Goal: Use online tool/utility: Utilize a website feature to perform a specific function

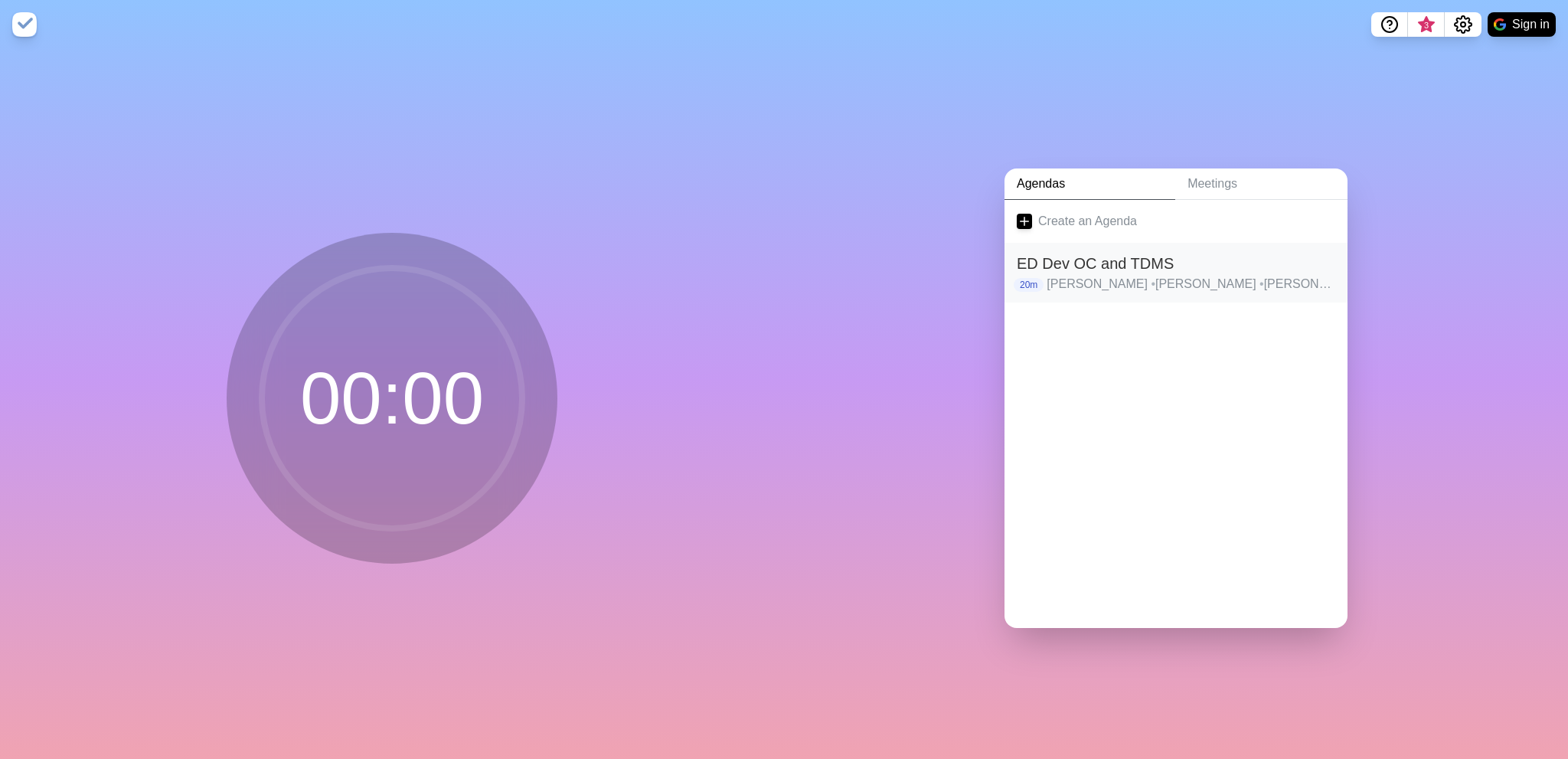
click at [1167, 252] on h2 "ED Dev OC and TDMS" at bounding box center [1176, 263] width 319 height 23
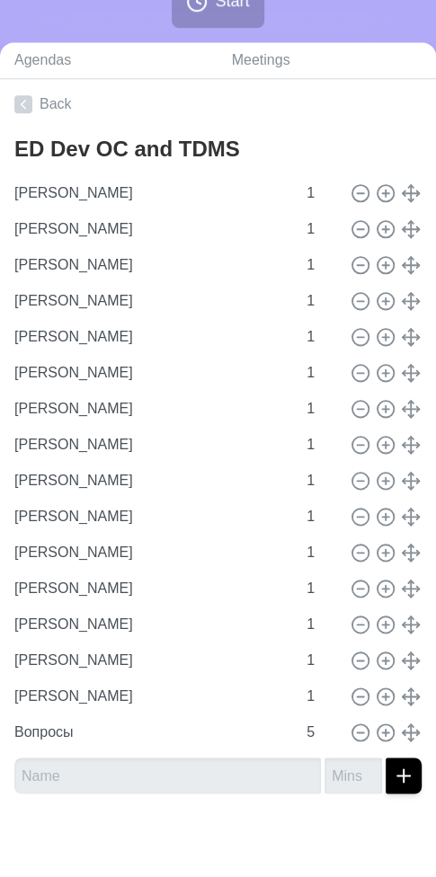
scroll to position [342, 0]
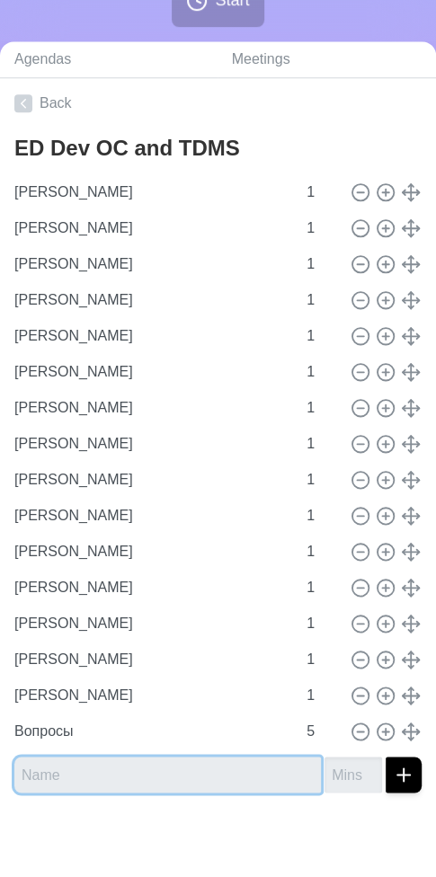
click at [97, 774] on input "text" at bounding box center [167, 775] width 307 height 36
type input "[PERSON_NAME]"
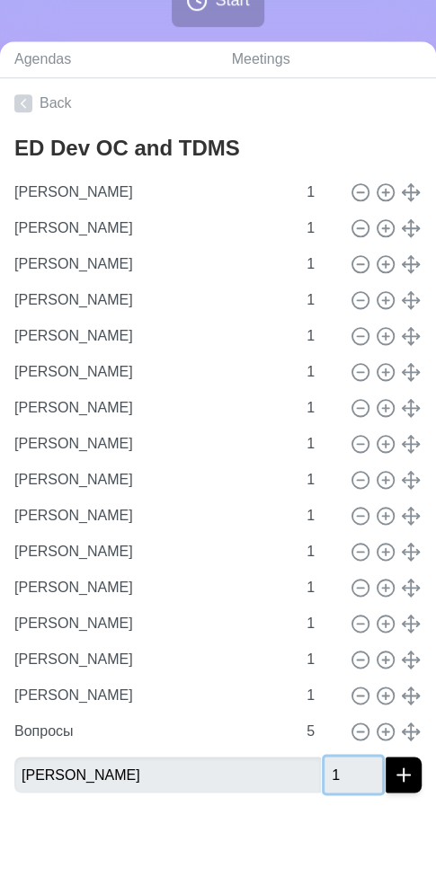
click at [352, 763] on input "1" at bounding box center [353, 775] width 58 height 36
type input "1"
click at [404, 777] on line "submit" at bounding box center [404, 775] width 0 height 13
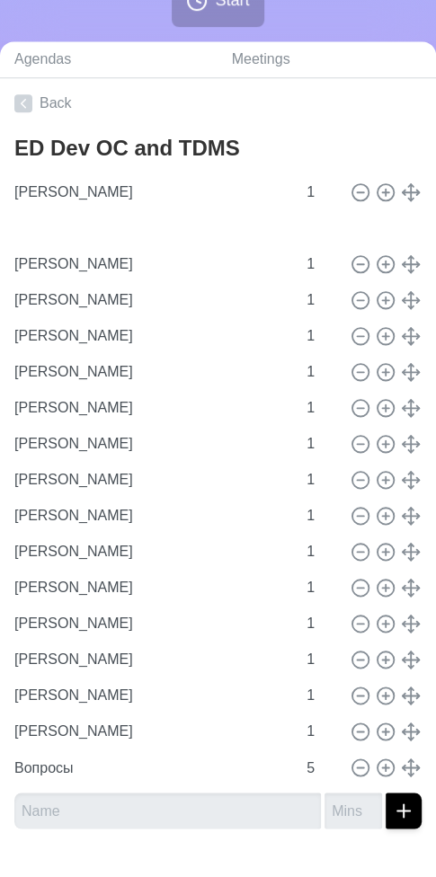
type input "[PERSON_NAME]"
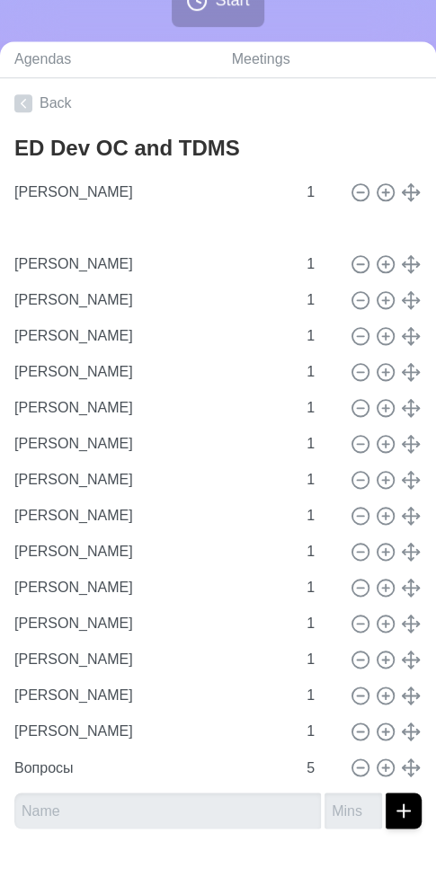
type input "[PERSON_NAME]"
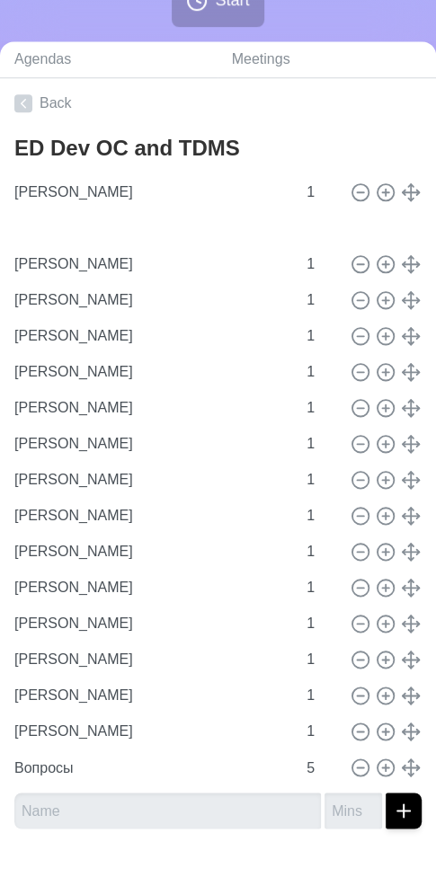
type input "[PERSON_NAME]"
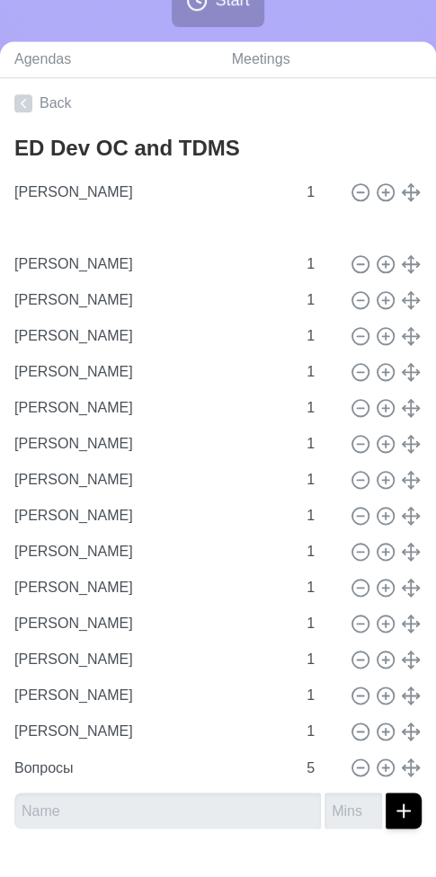
type input "1"
type input "Вопросы"
type input "5"
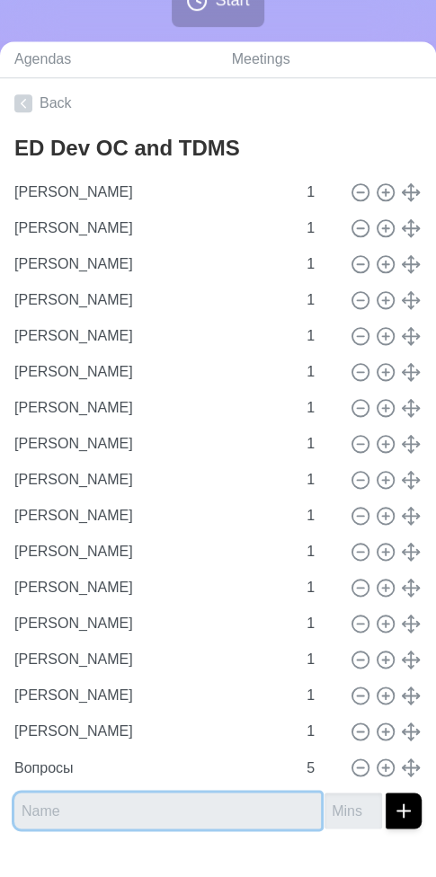
click at [121, 797] on input "text" at bounding box center [167, 811] width 307 height 36
type input "[PERSON_NAME]"
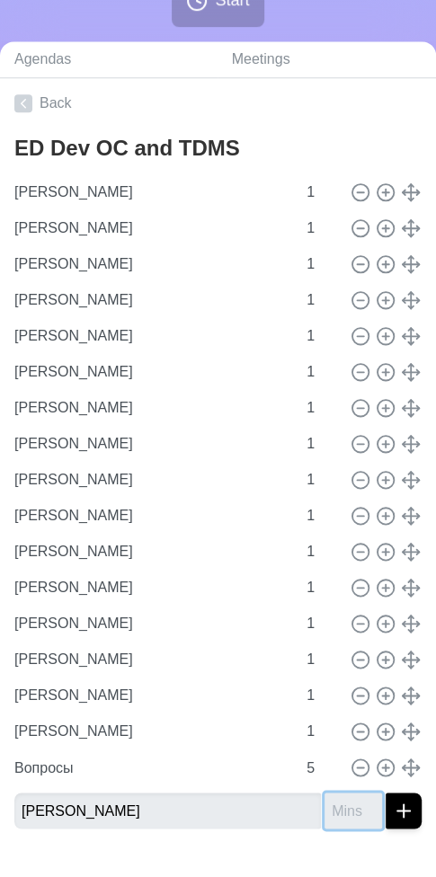
click at [335, 800] on input "number" at bounding box center [353, 811] width 58 height 36
type input "1"
click at [404, 804] on line "submit" at bounding box center [404, 810] width 0 height 13
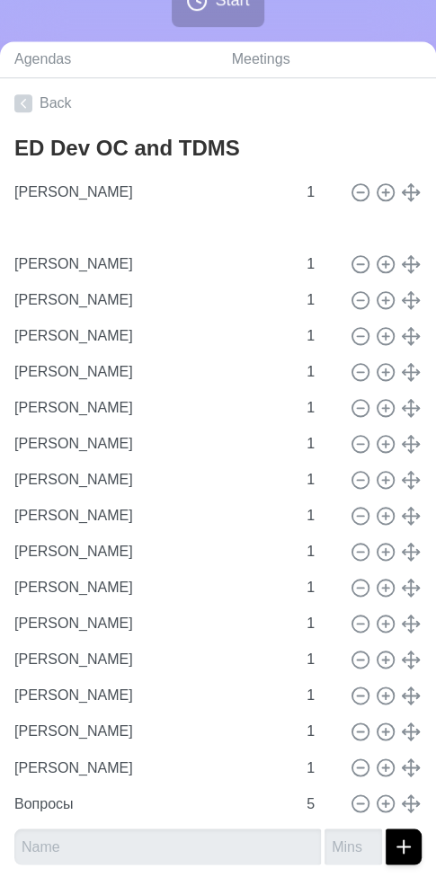
type input "[PERSON_NAME]"
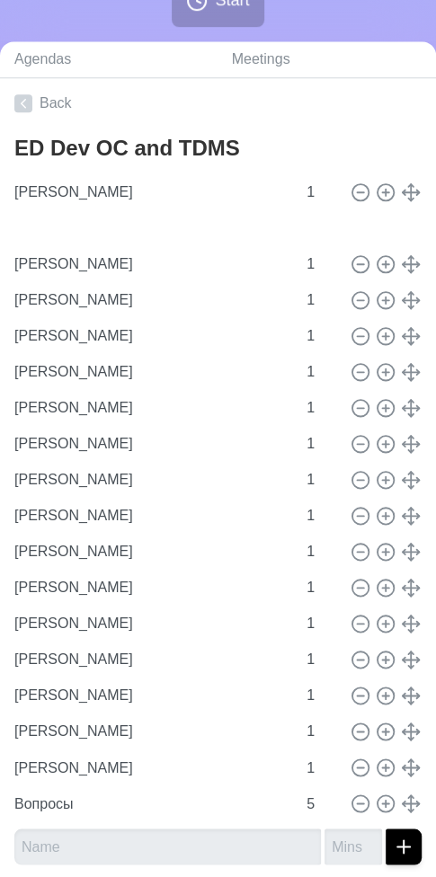
type input "[PERSON_NAME]"
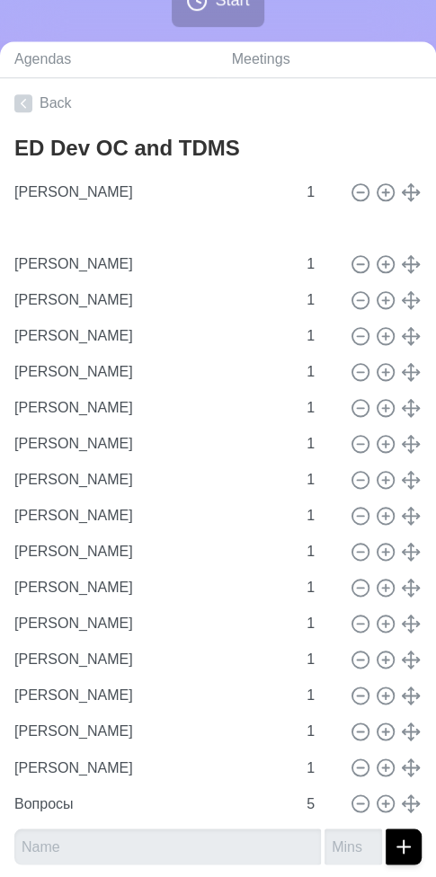
type input "[PERSON_NAME]"
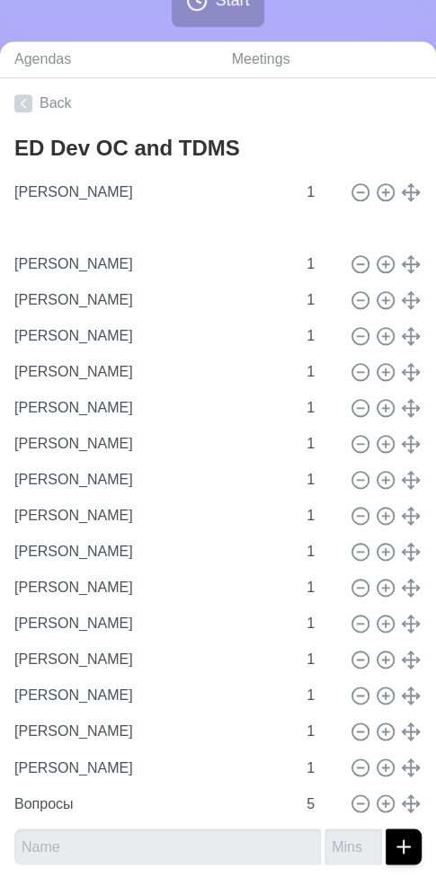
type input "[PERSON_NAME]"
type input "1"
type input "Вопросы"
type input "5"
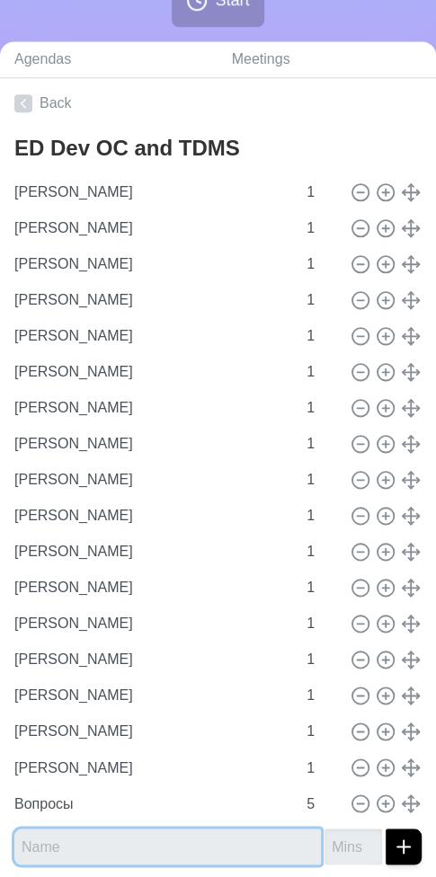
click at [135, 848] on input "text" at bounding box center [167, 847] width 307 height 36
type input "[PERSON_NAME]"
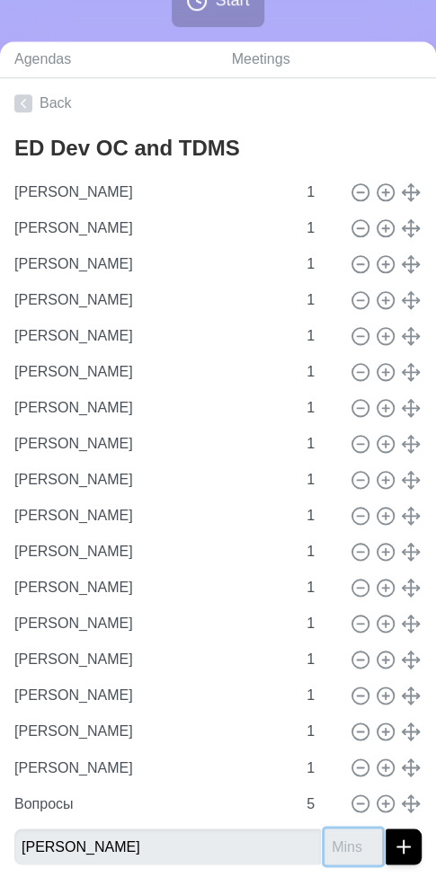
click at [324, 854] on input "number" at bounding box center [353, 847] width 58 height 36
type input "1"
click at [396, 847] on icon "submit" at bounding box center [404, 847] width 22 height 22
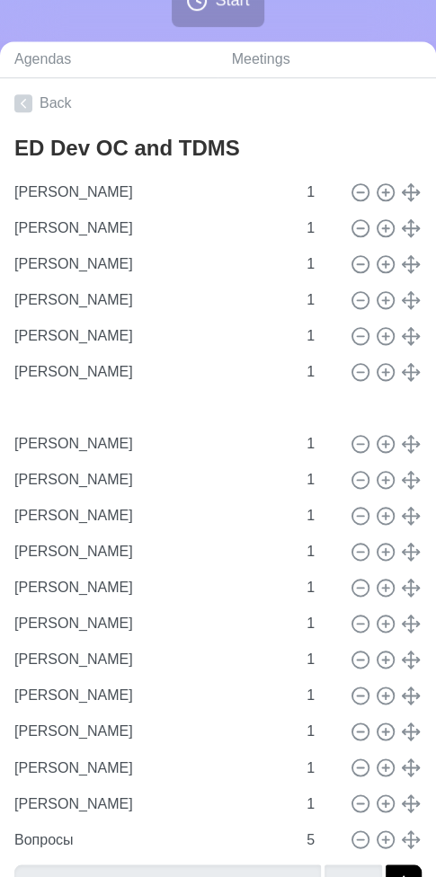
type input "[PERSON_NAME]"
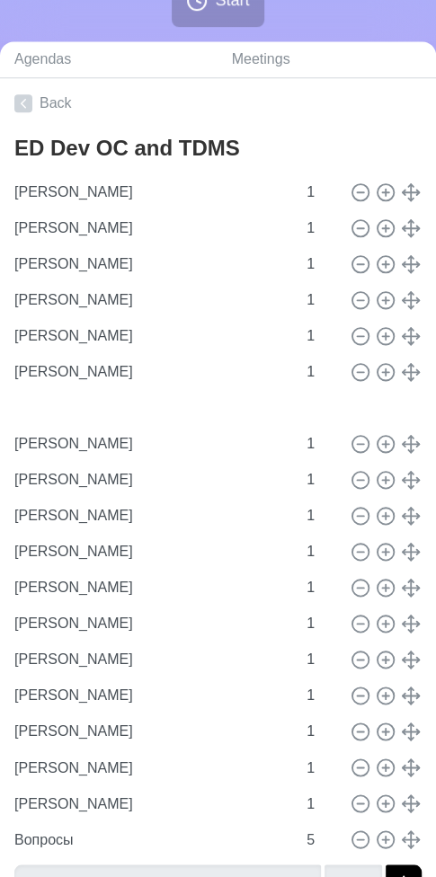
type input "[PERSON_NAME]"
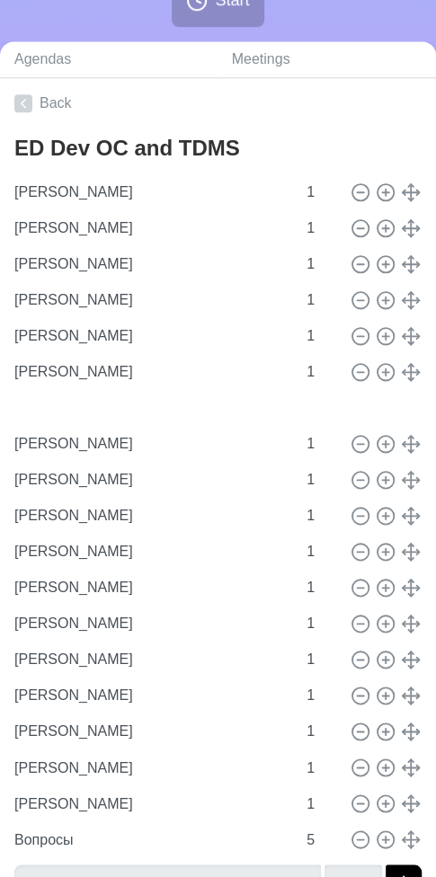
type input "[PERSON_NAME]"
type input "1"
type input "Вопросы"
type input "5"
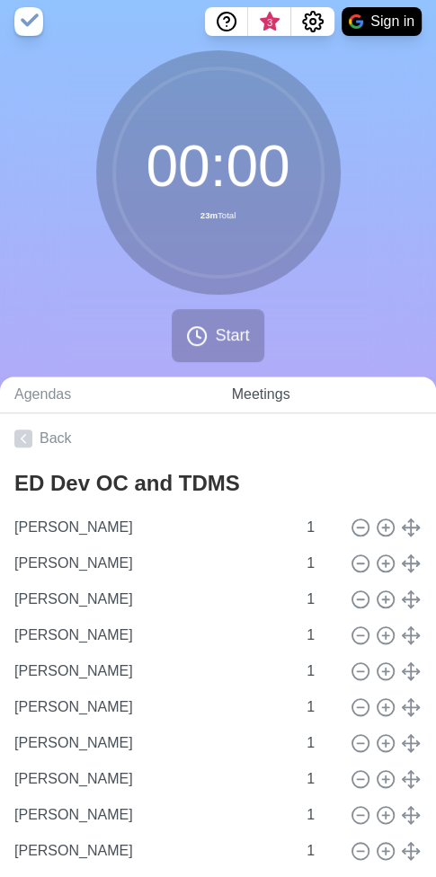
scroll to position [0, 0]
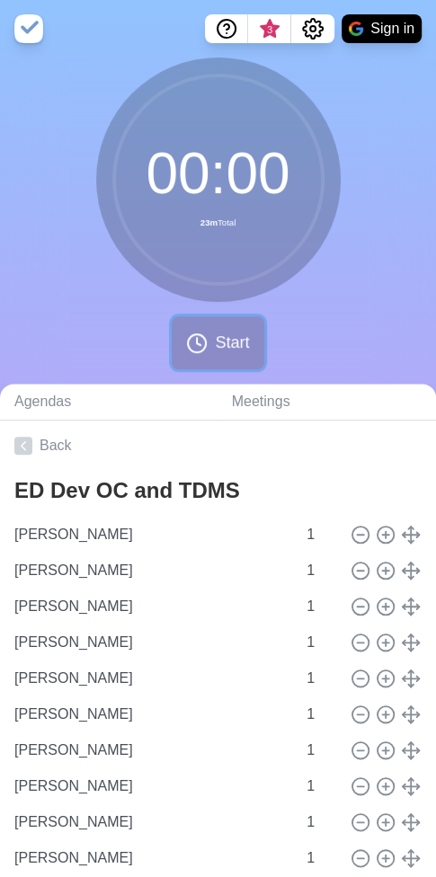
click at [224, 340] on span "Start" at bounding box center [232, 343] width 34 height 24
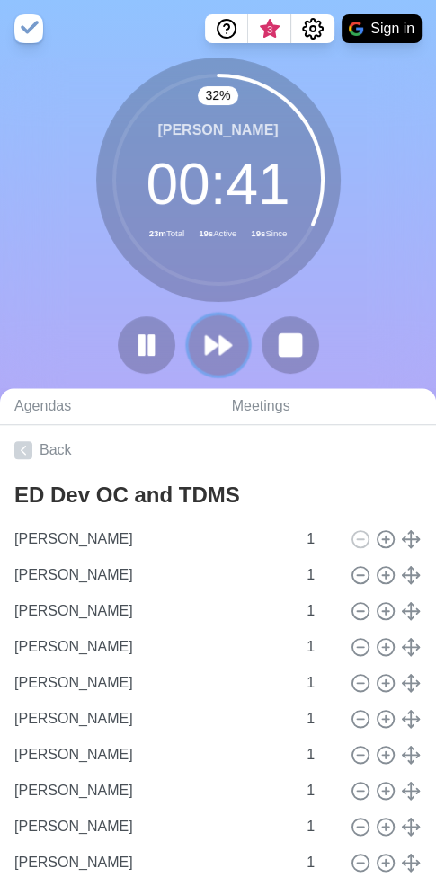
click at [215, 340] on icon at bounding box center [218, 345] width 31 height 31
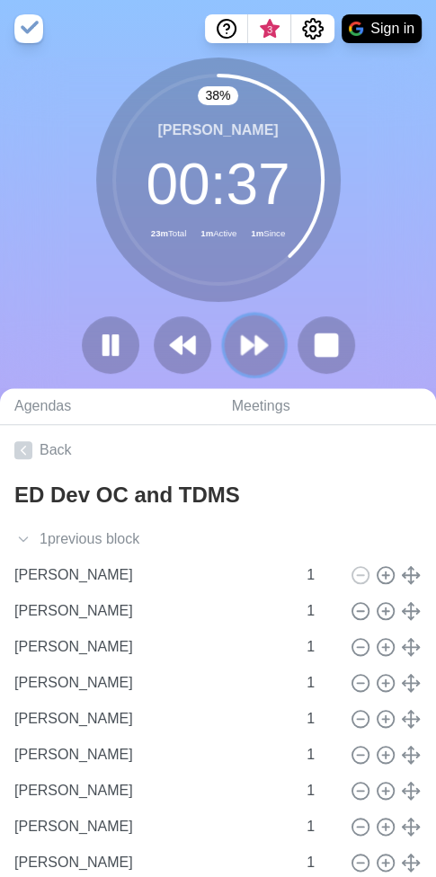
click at [255, 344] on polygon at bounding box center [261, 345] width 12 height 18
click at [270, 331] on button at bounding box center [254, 345] width 60 height 60
click at [256, 337] on polygon at bounding box center [261, 345] width 12 height 18
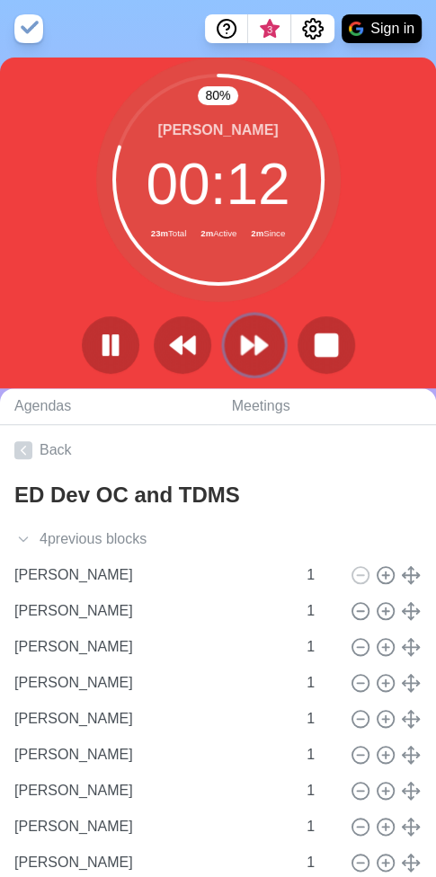
click at [266, 354] on icon at bounding box center [254, 345] width 31 height 31
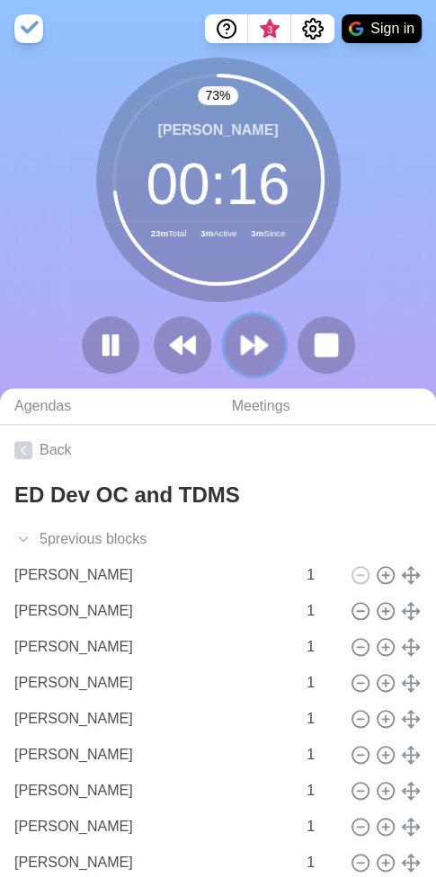
click at [249, 341] on icon at bounding box center [254, 345] width 31 height 31
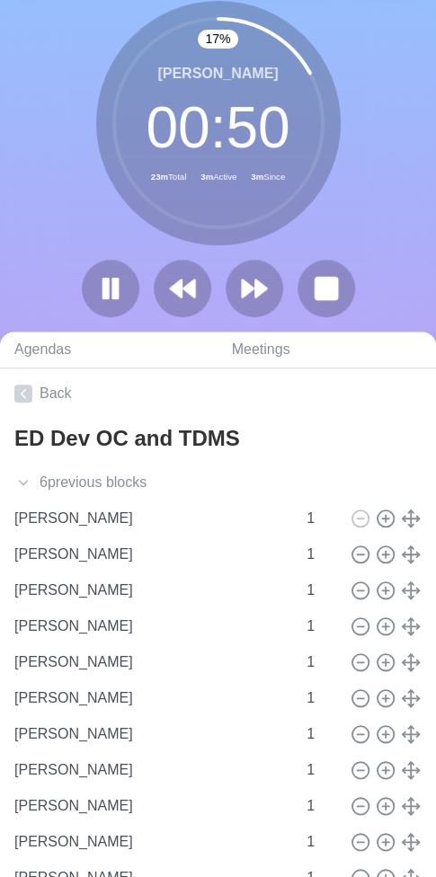
scroll to position [275, 0]
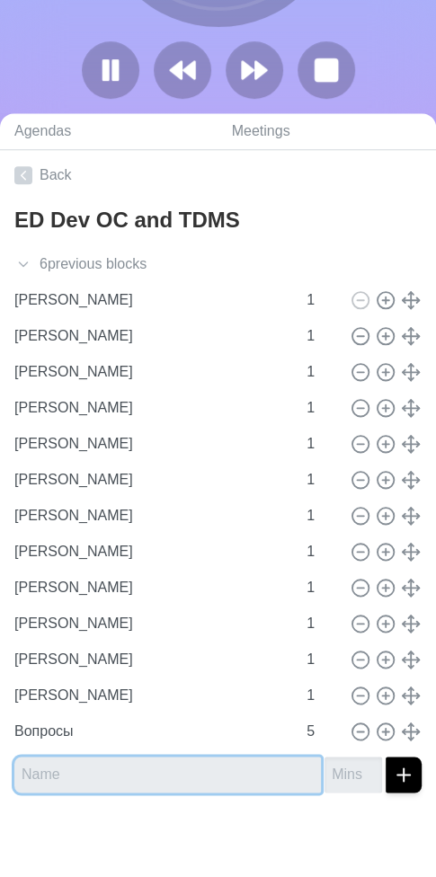
click at [120, 775] on input "text" at bounding box center [167, 775] width 307 height 36
type input "[PERSON_NAME]"
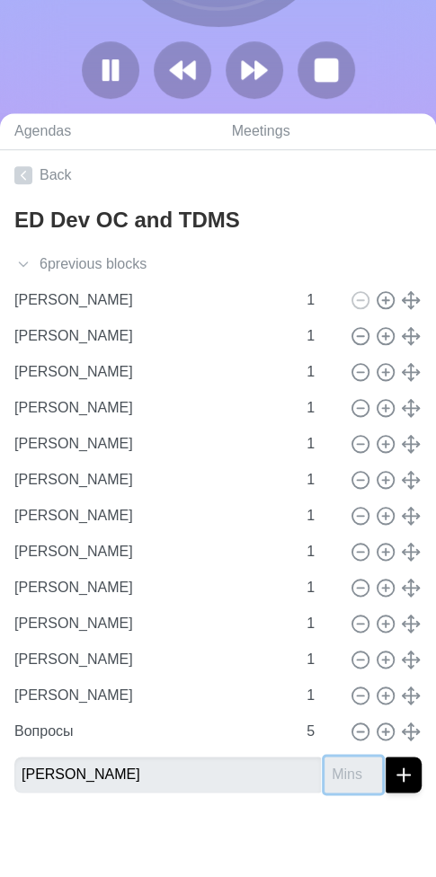
click at [335, 777] on input "number" at bounding box center [353, 775] width 58 height 36
type input "1"
click at [393, 776] on icon "submit" at bounding box center [404, 775] width 22 height 22
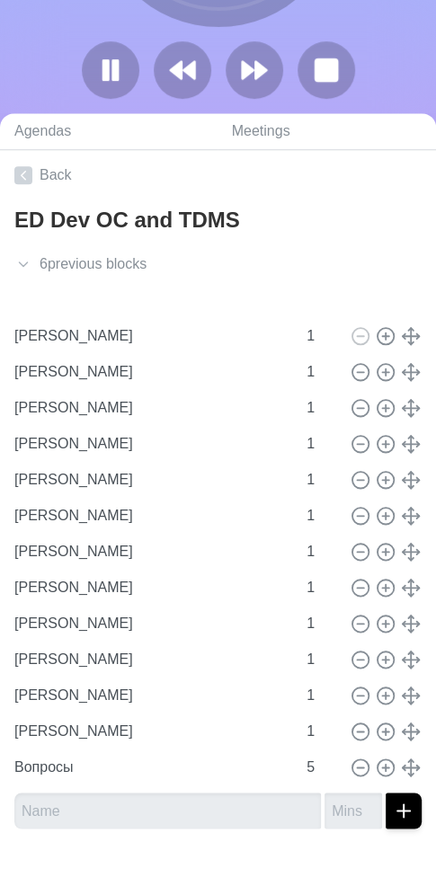
type input "[PERSON_NAME]"
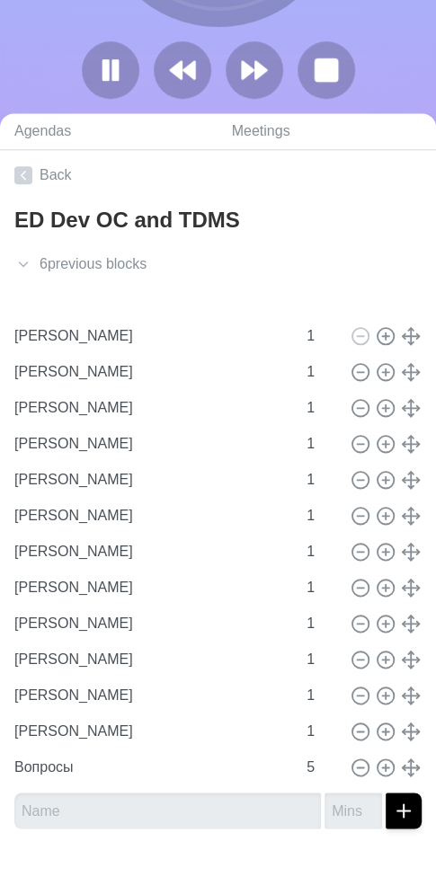
type input "[PERSON_NAME]"
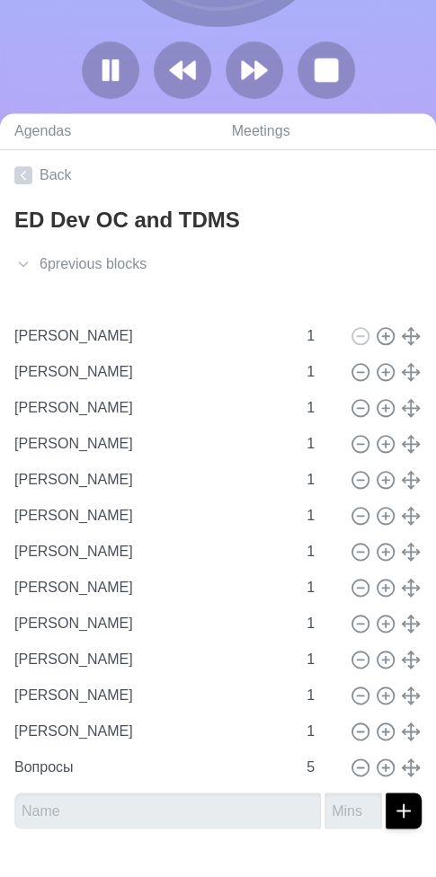
type input "[PERSON_NAME]"
type input "1"
type input "Вопросы"
type input "5"
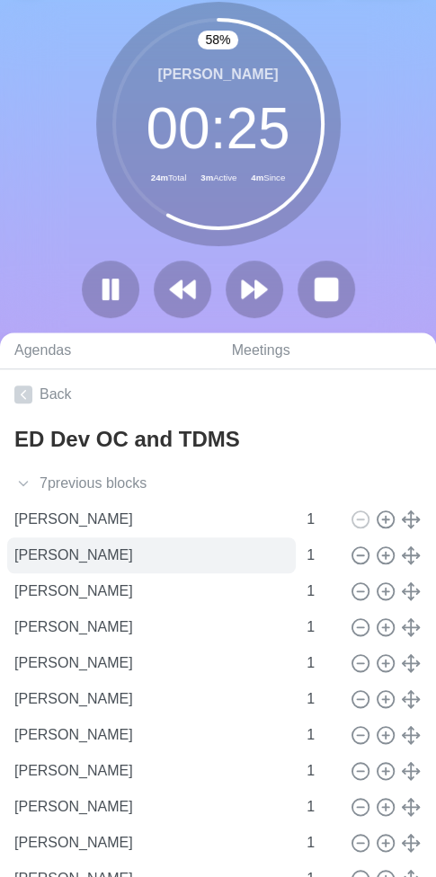
scroll to position [0, 0]
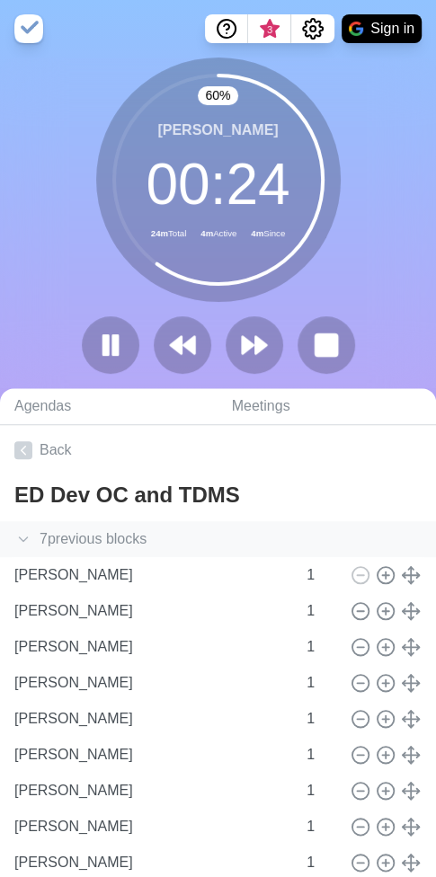
click at [21, 531] on icon at bounding box center [23, 539] width 18 height 18
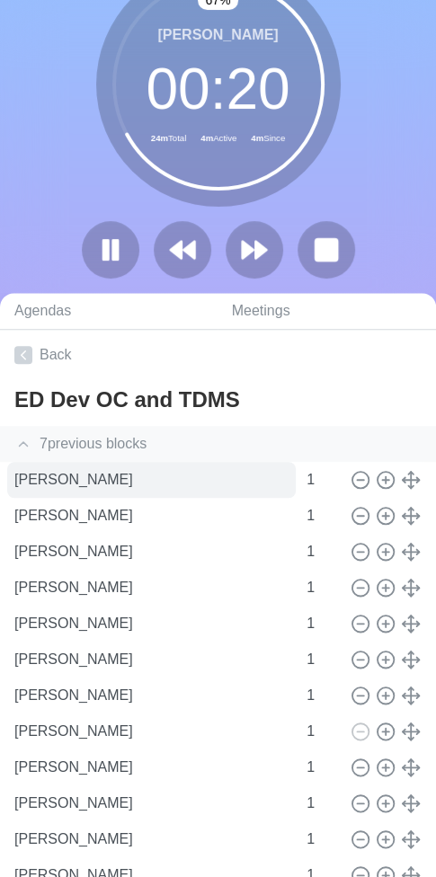
scroll to position [90, 0]
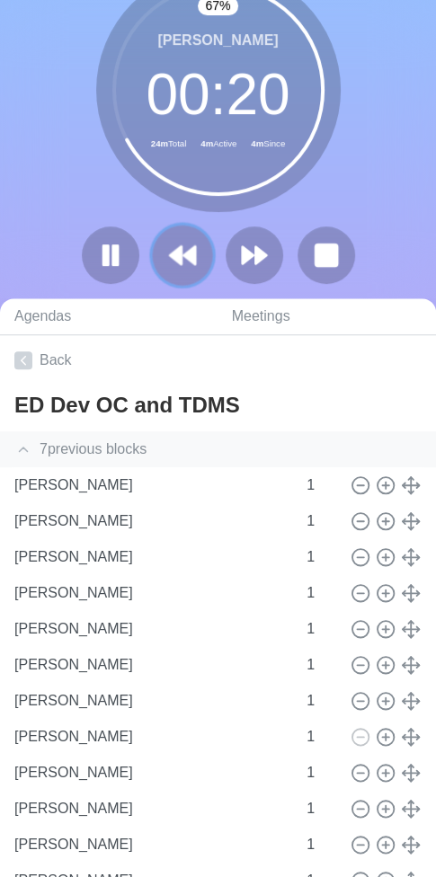
click at [186, 262] on icon at bounding box center [182, 255] width 31 height 31
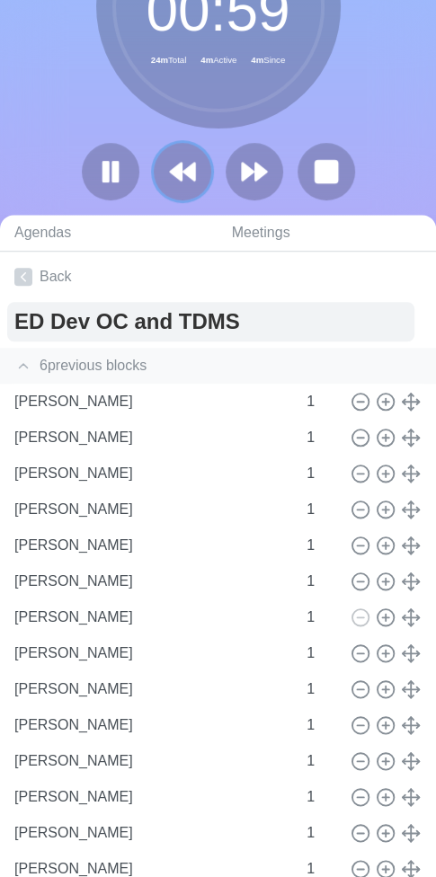
scroll to position [180, 0]
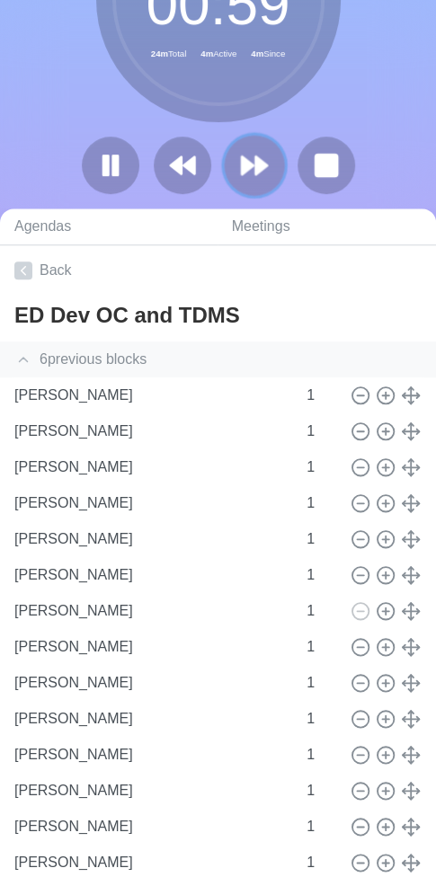
click at [255, 171] on polygon at bounding box center [261, 165] width 12 height 18
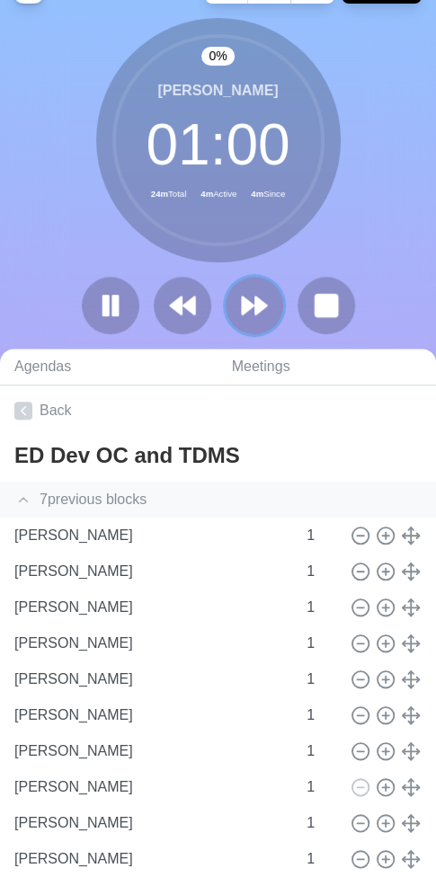
scroll to position [0, 0]
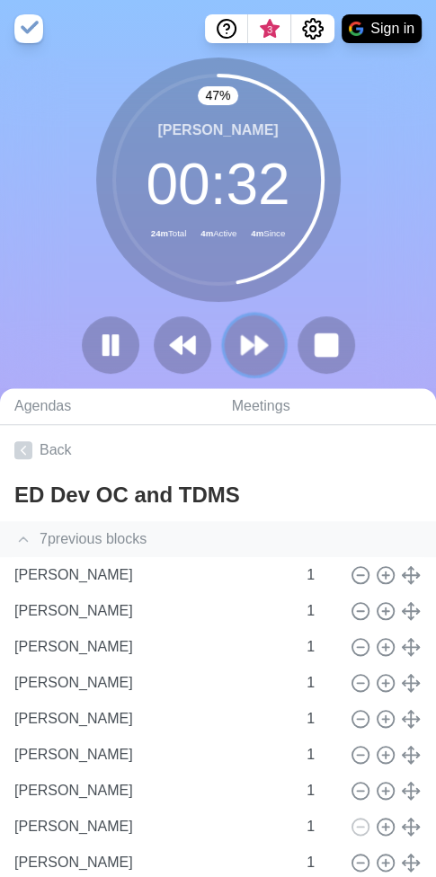
click at [251, 337] on icon at bounding box center [254, 345] width 31 height 31
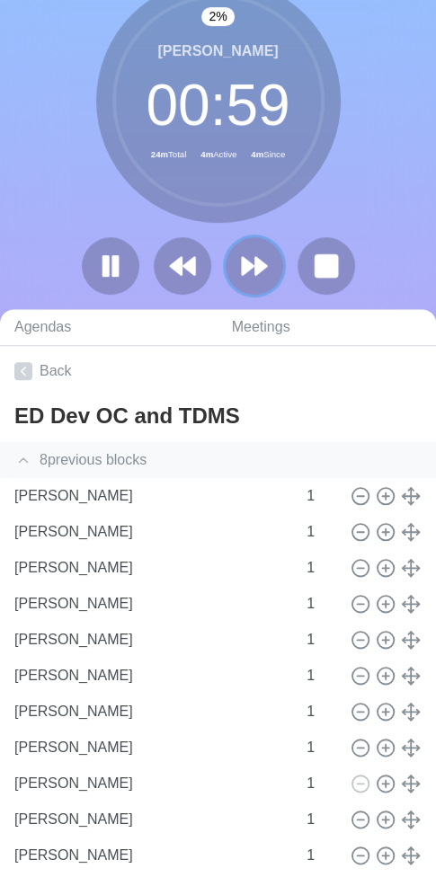
scroll to position [90, 0]
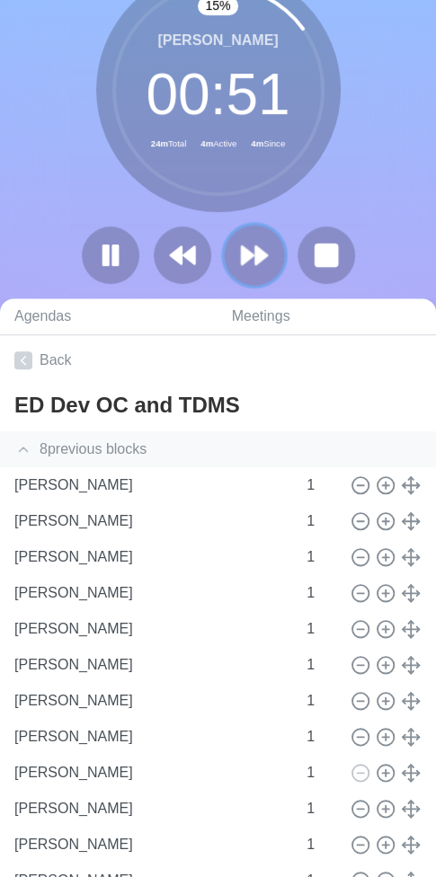
click at [255, 261] on polygon at bounding box center [261, 255] width 12 height 18
click at [262, 258] on polygon at bounding box center [261, 255] width 12 height 18
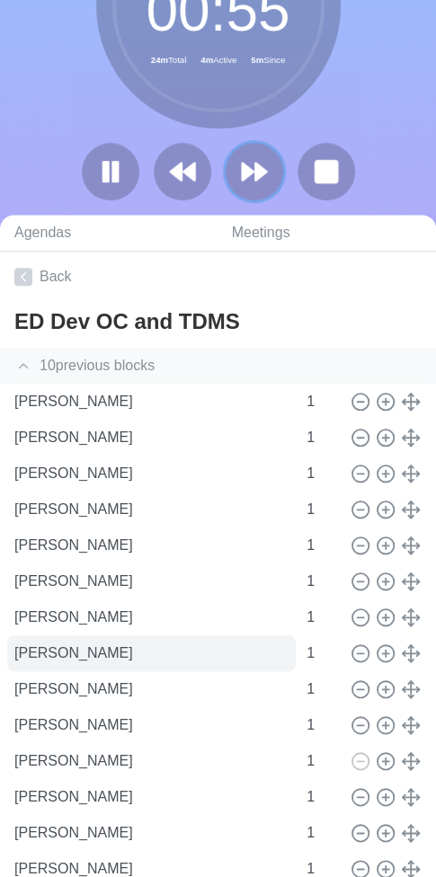
scroll to position [180, 0]
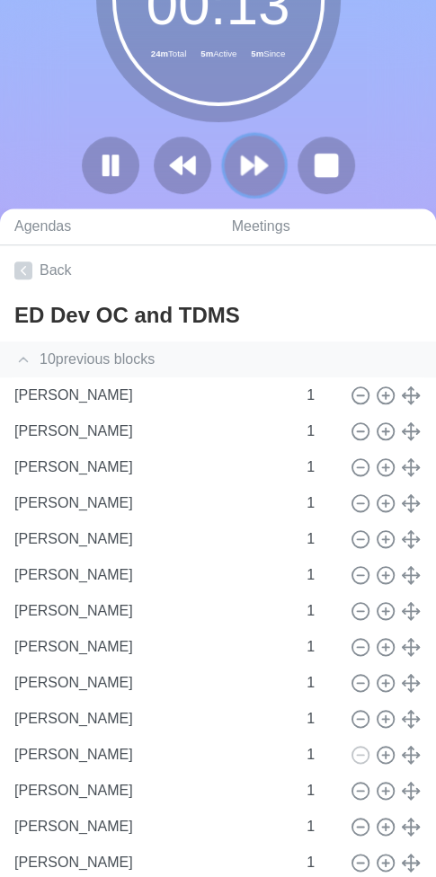
click at [249, 174] on icon at bounding box center [254, 165] width 31 height 31
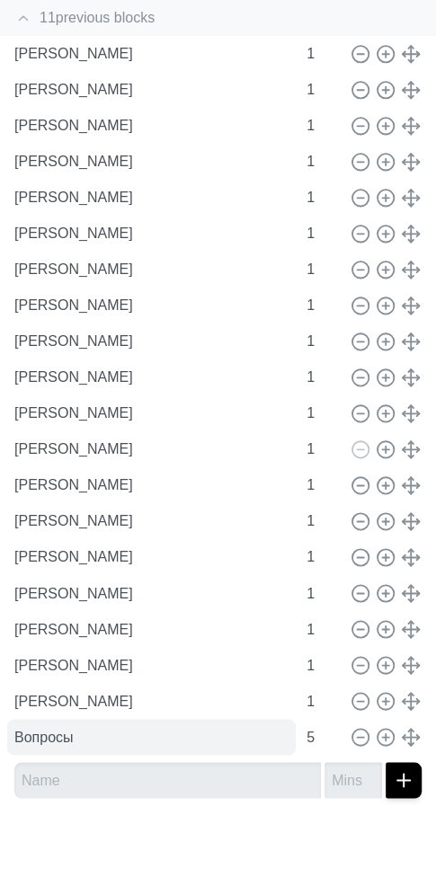
scroll to position [527, 0]
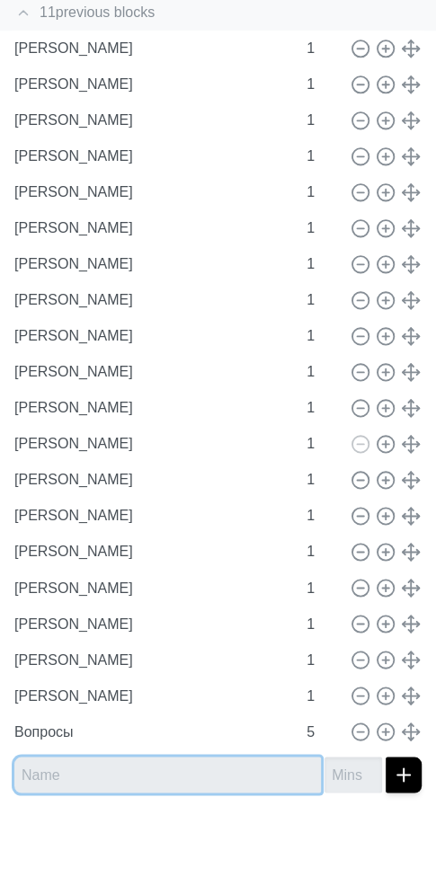
click at [137, 776] on input "text" at bounding box center [167, 775] width 307 height 36
type input "[PERSON_NAME]"
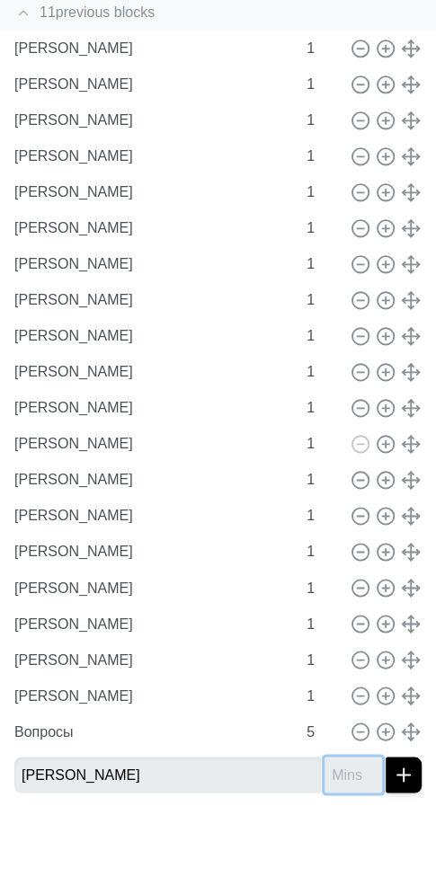
click at [338, 766] on input "number" at bounding box center [353, 775] width 58 height 36
type input "1"
click at [397, 775] on line "submit" at bounding box center [403, 775] width 13 height 0
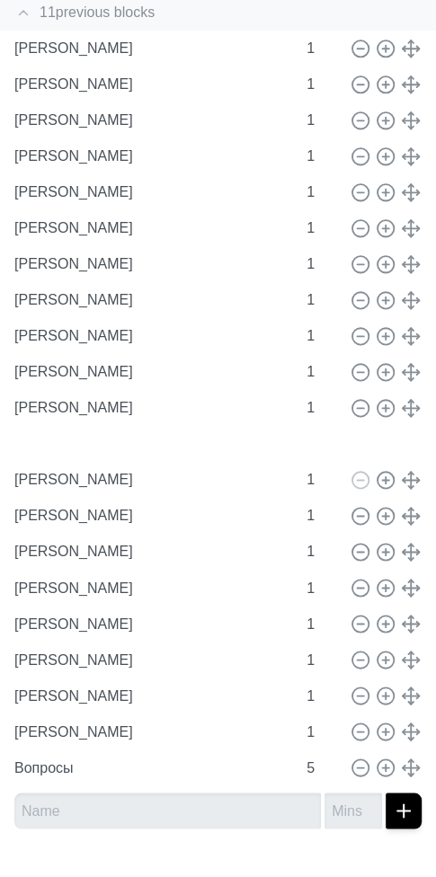
type input "[PERSON_NAME]"
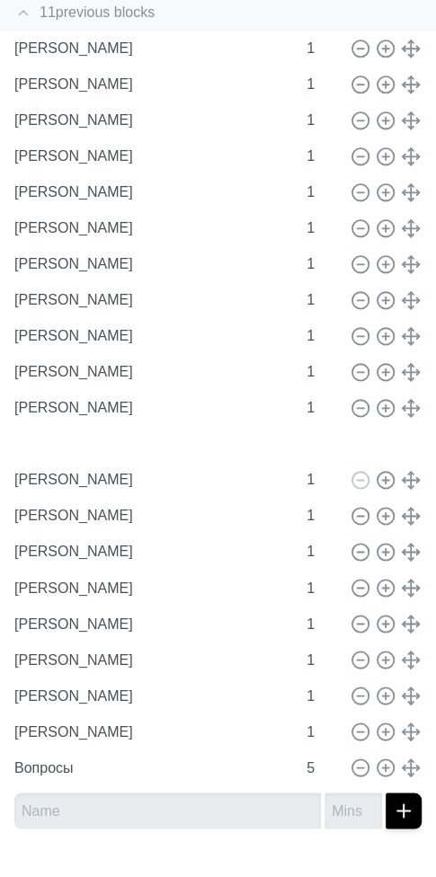
type input "[PERSON_NAME]"
type input "1"
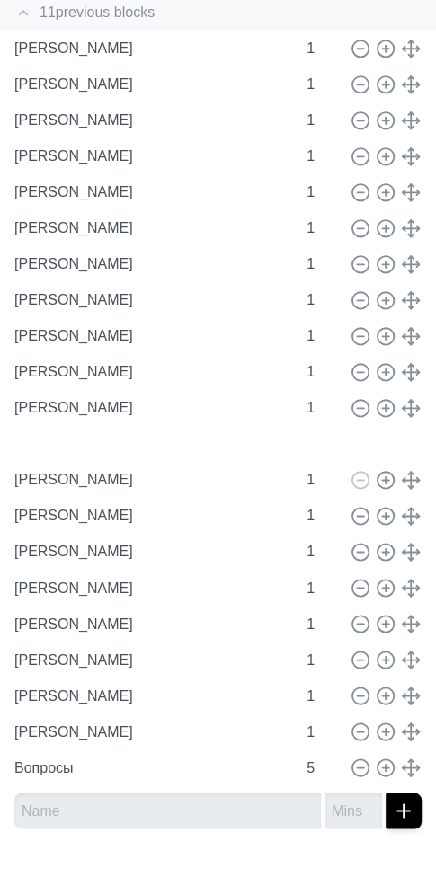
type input "Вопросы"
type input "5"
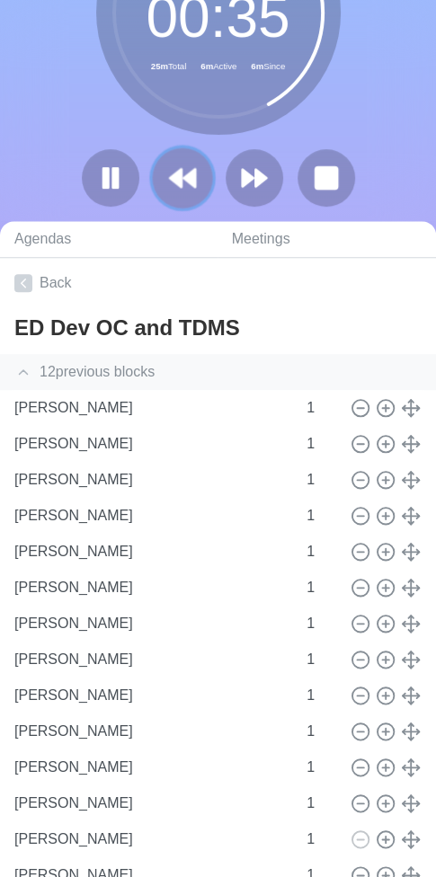
click at [180, 180] on polygon at bounding box center [176, 178] width 12 height 18
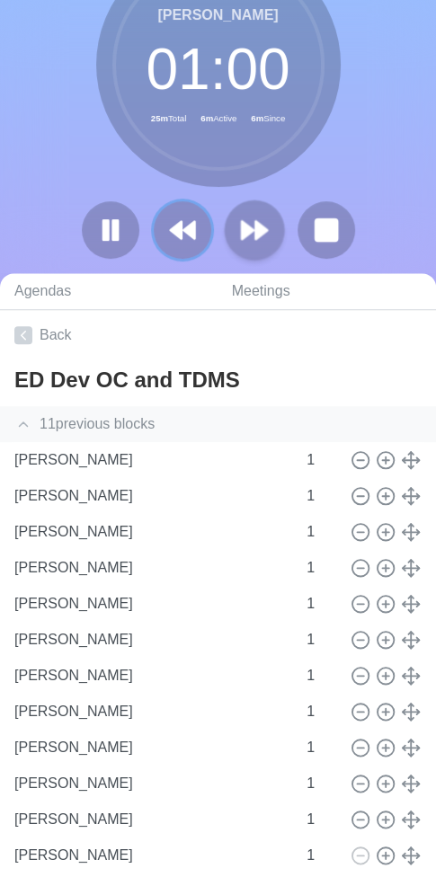
scroll to position [0, 0]
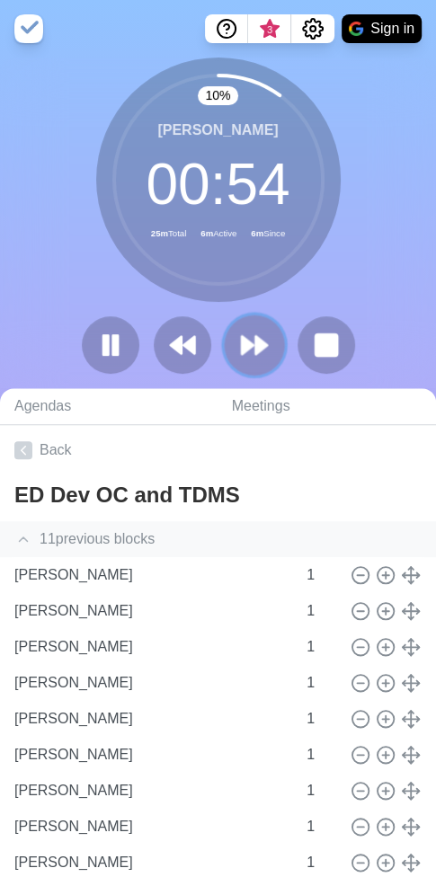
click at [257, 339] on polygon at bounding box center [261, 345] width 12 height 18
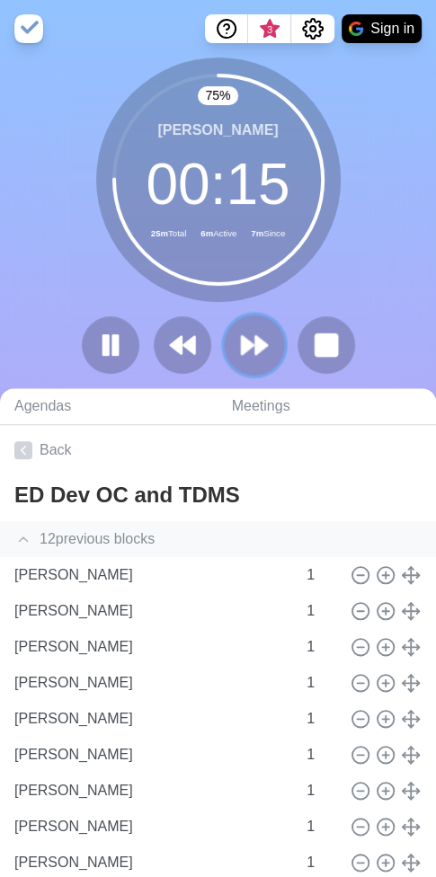
click at [255, 356] on icon at bounding box center [254, 345] width 31 height 31
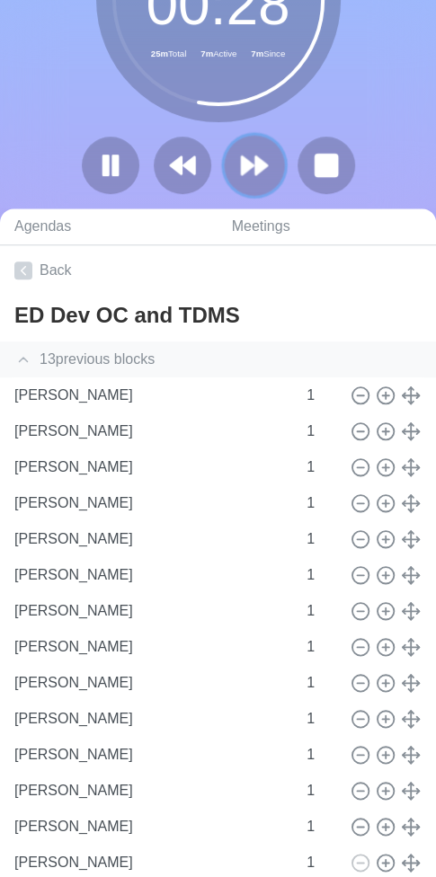
click at [259, 179] on icon at bounding box center [254, 165] width 31 height 31
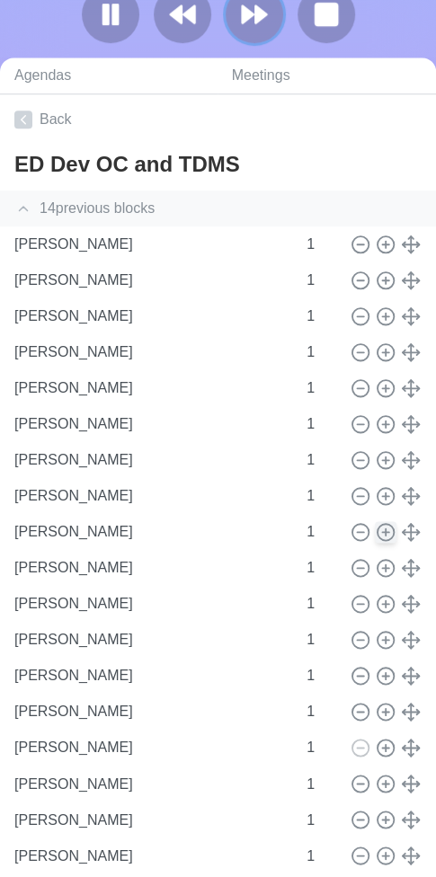
scroll to position [113, 0]
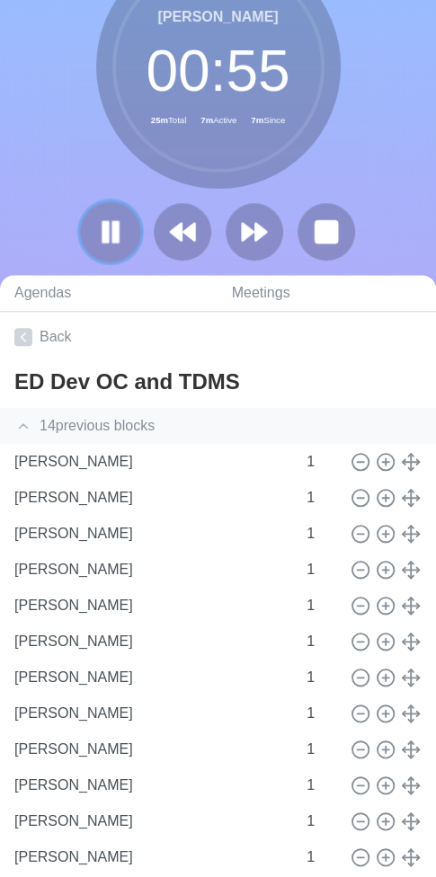
click at [128, 232] on button at bounding box center [110, 231] width 60 height 60
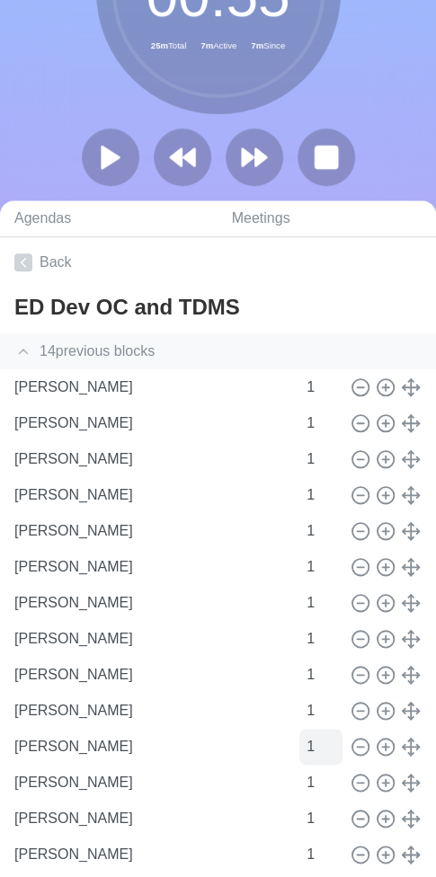
scroll to position [563, 0]
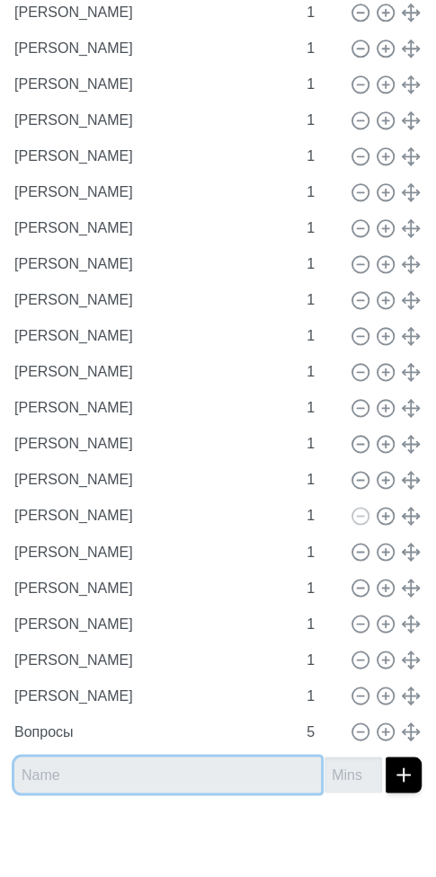
click at [163, 769] on input "text" at bounding box center [167, 775] width 307 height 36
type input "[PERSON_NAME]"
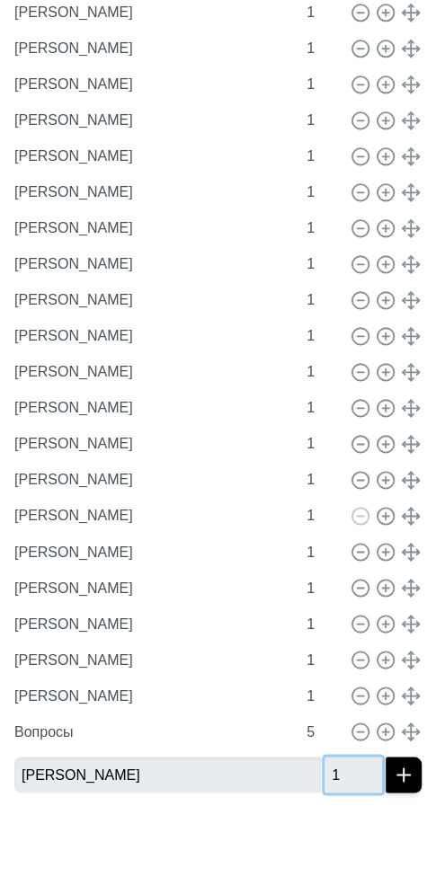
click at [357, 763] on input "1" at bounding box center [353, 775] width 58 height 36
type input "11"
click at [397, 778] on icon "submit" at bounding box center [404, 775] width 22 height 22
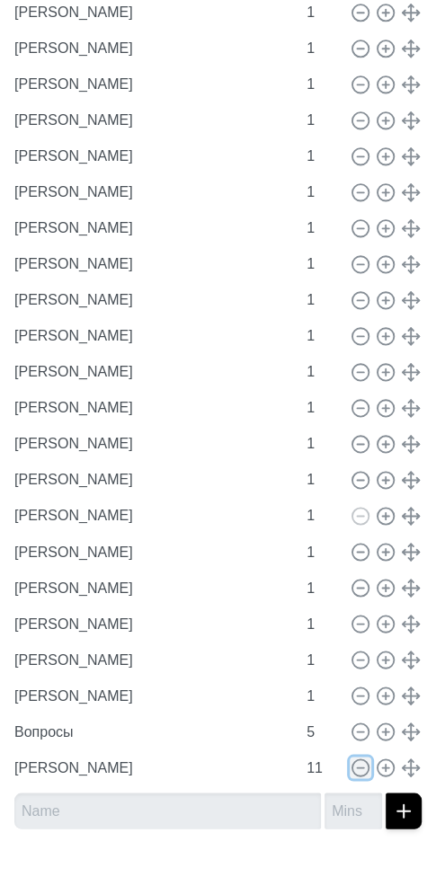
click at [351, 769] on icon at bounding box center [361, 768] width 20 height 20
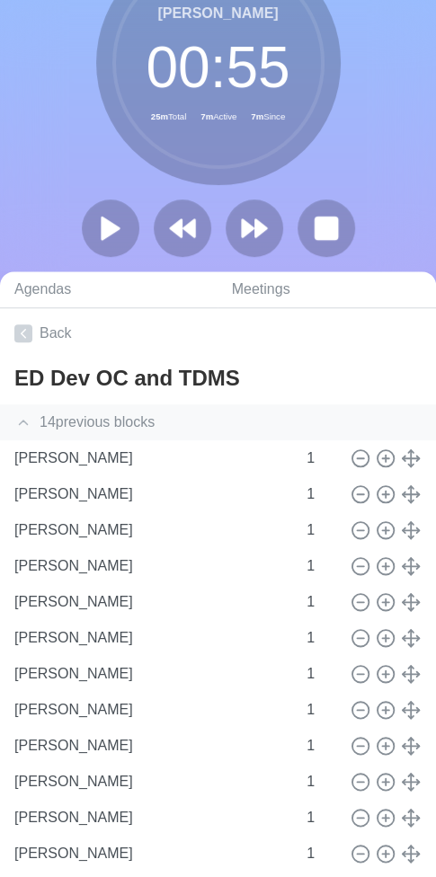
scroll to position [113, 0]
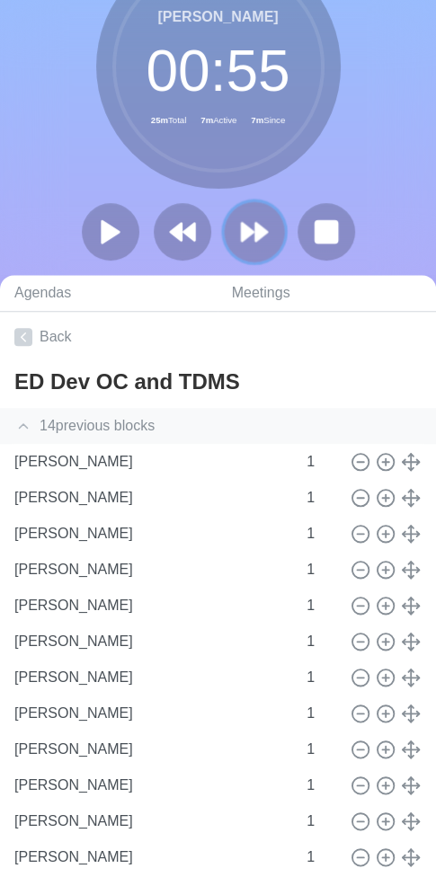
click at [253, 226] on icon at bounding box center [254, 232] width 31 height 31
click at [111, 229] on icon at bounding box center [110, 232] width 31 height 31
click at [187, 232] on polygon at bounding box center [189, 232] width 12 height 18
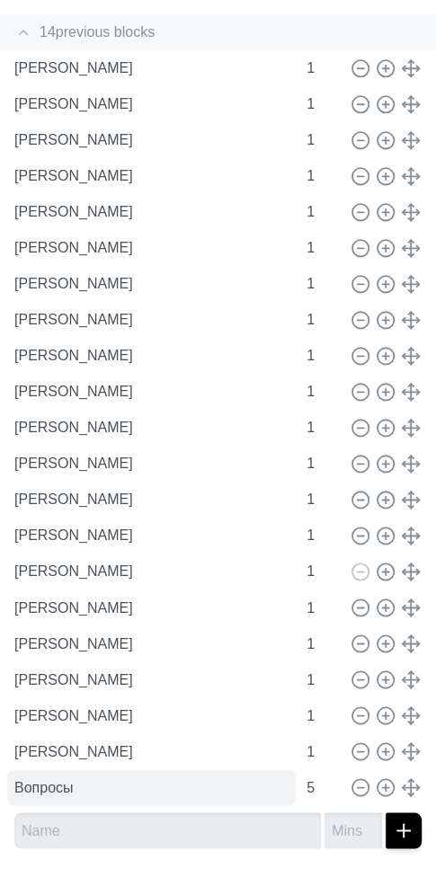
scroll to position [563, 0]
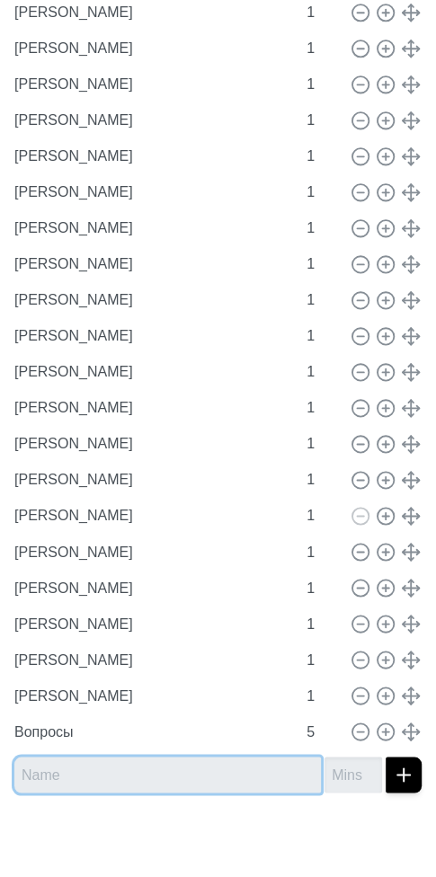
click at [111, 770] on input "text" at bounding box center [167, 775] width 307 height 36
type input "[PERSON_NAME]"
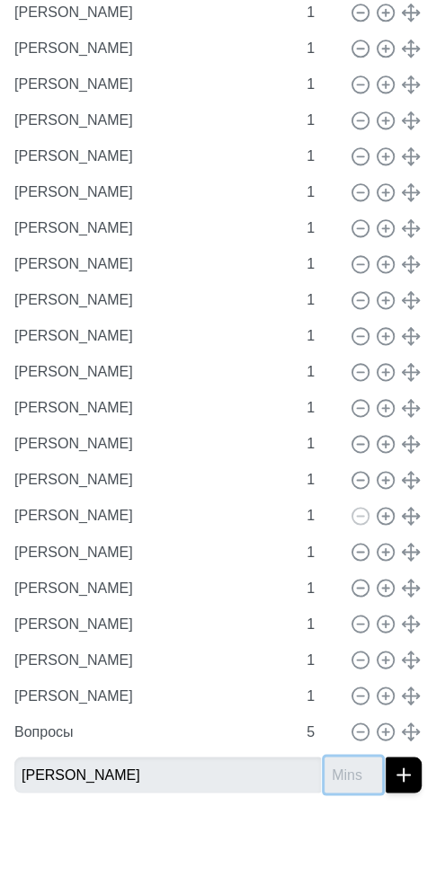
click at [324, 772] on input "number" at bounding box center [353, 775] width 58 height 36
type input "1"
click at [404, 778] on line "submit" at bounding box center [404, 775] width 0 height 13
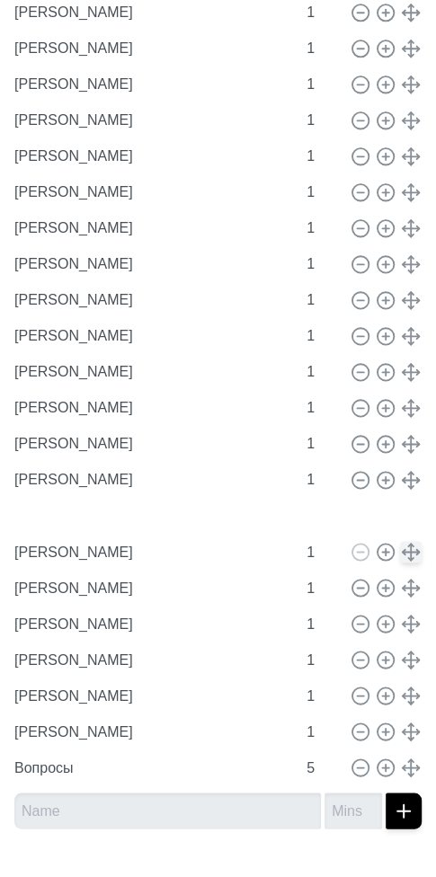
type input "[PERSON_NAME]"
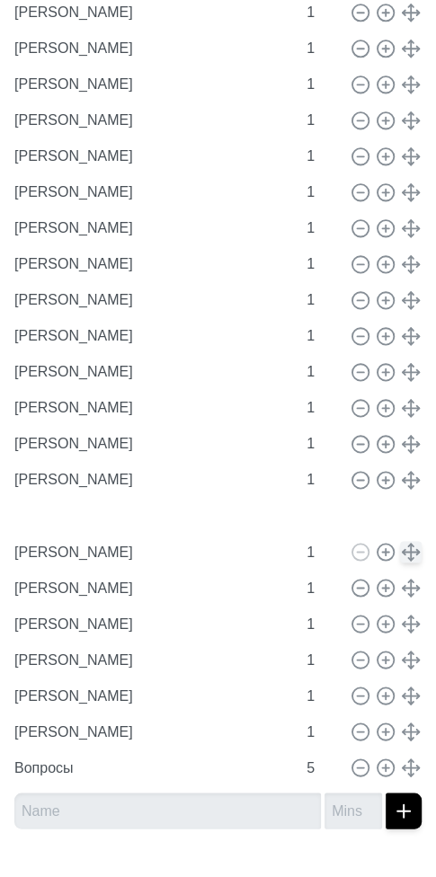
type input "[PERSON_NAME]"
type input "1"
type input "Вопросы"
type input "5"
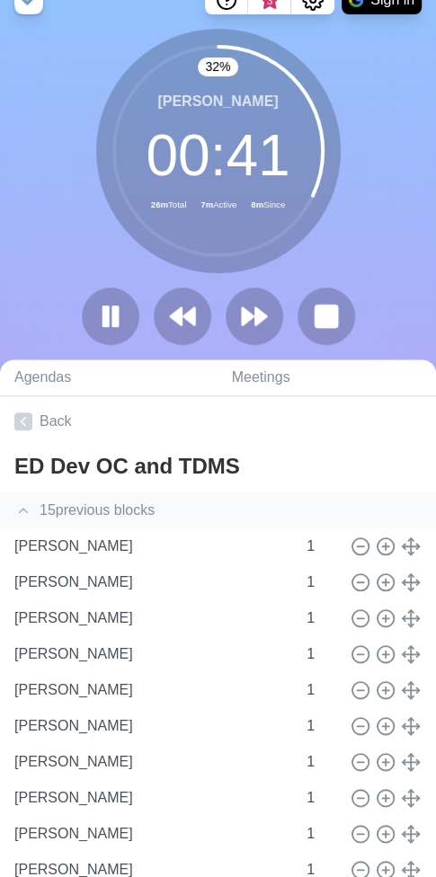
scroll to position [23, 0]
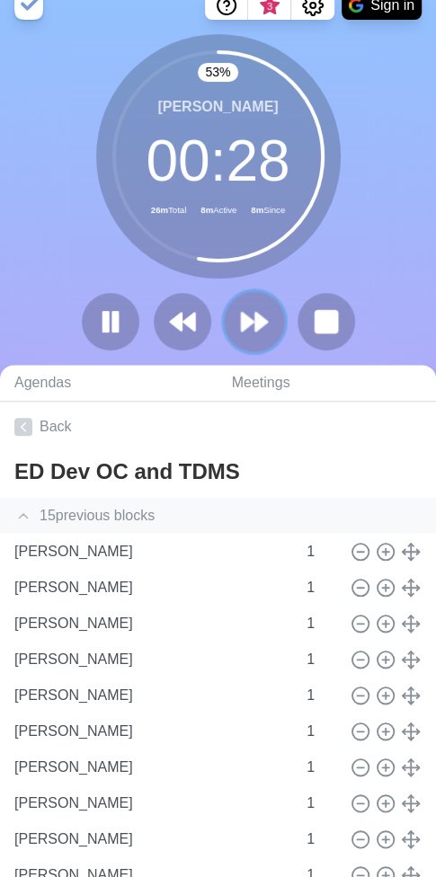
click at [258, 327] on polygon at bounding box center [261, 322] width 12 height 18
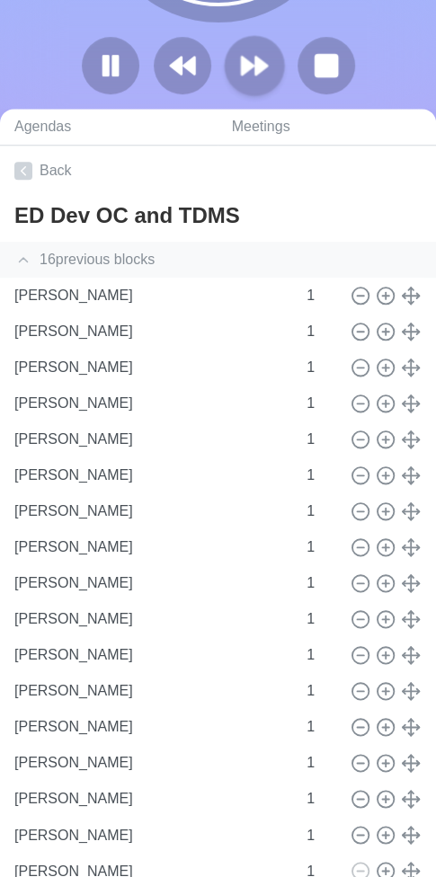
scroll to position [149, 0]
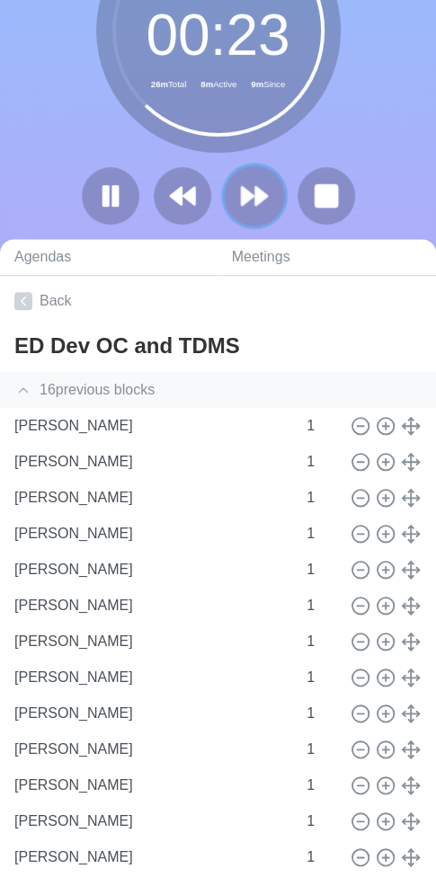
click at [257, 192] on polygon at bounding box center [261, 196] width 12 height 18
click at [259, 184] on icon at bounding box center [254, 196] width 31 height 31
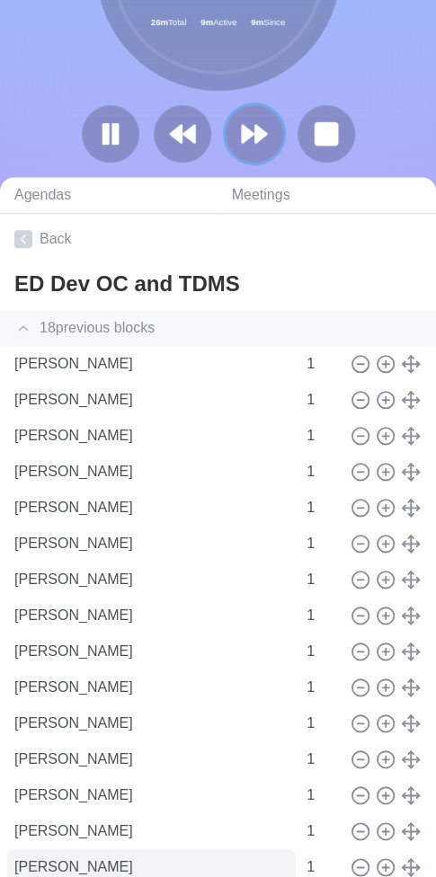
scroll to position [509, 0]
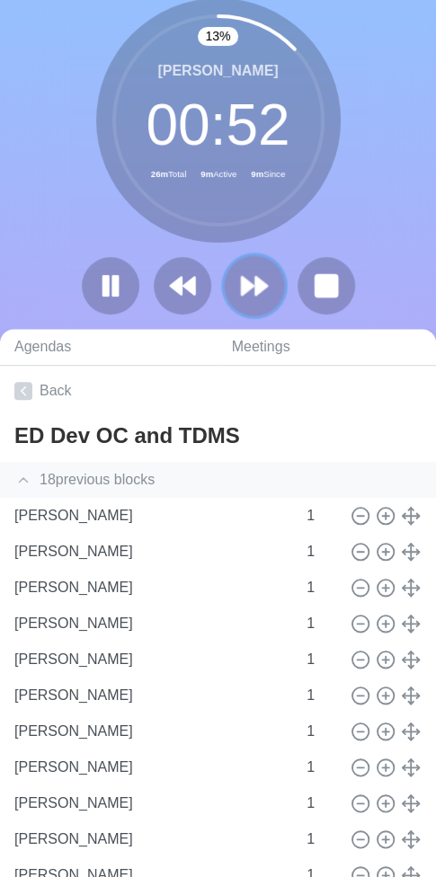
click at [259, 290] on polygon at bounding box center [261, 286] width 12 height 18
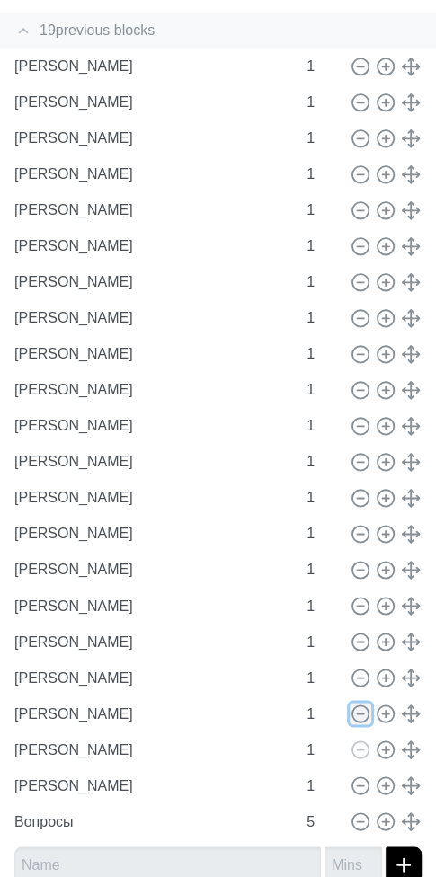
click at [357, 714] on line at bounding box center [360, 714] width 6 height 0
type input "[PERSON_NAME]"
type input "Вопросы"
type input "5"
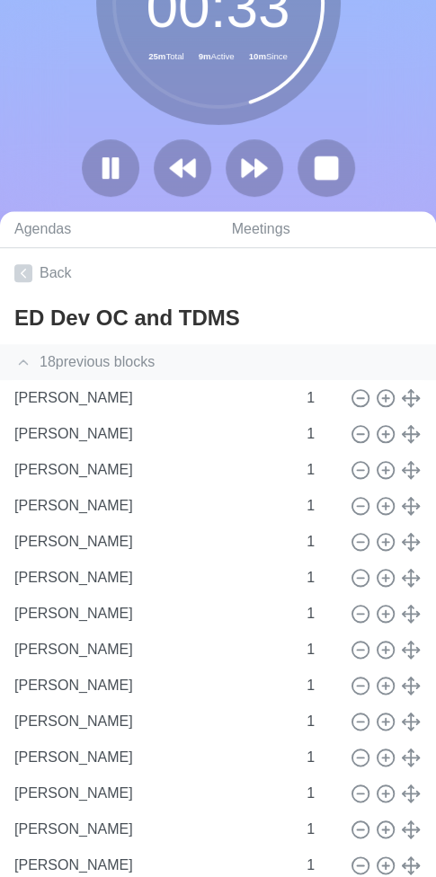
scroll to position [149, 0]
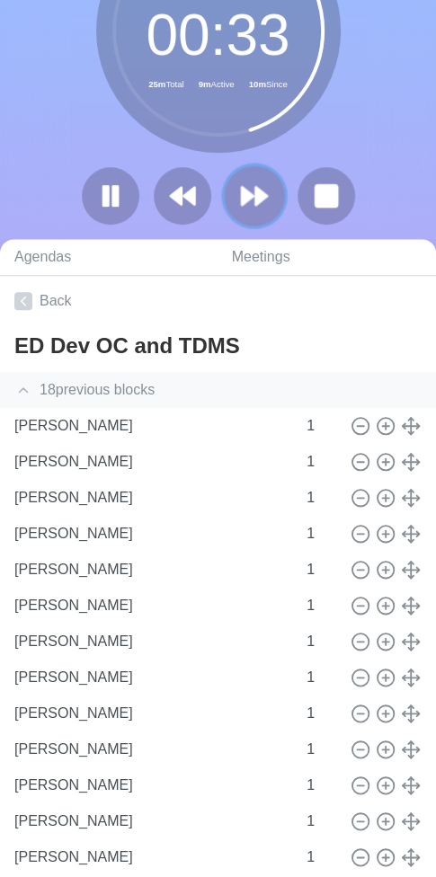
click at [250, 181] on icon at bounding box center [254, 196] width 31 height 31
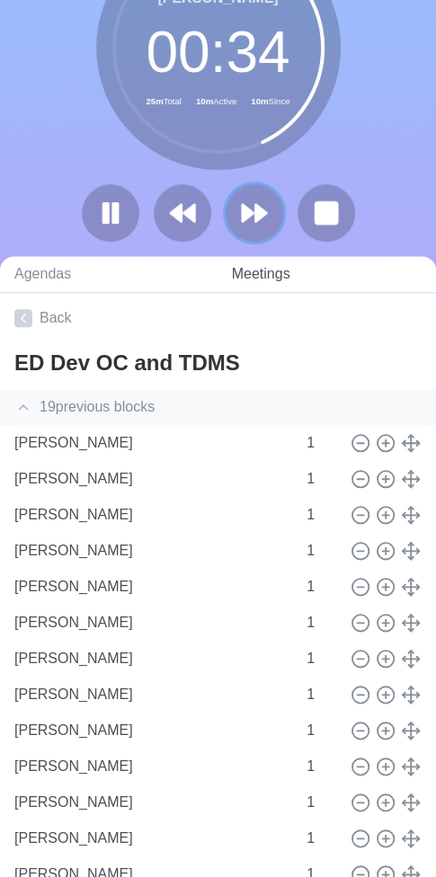
scroll to position [59, 0]
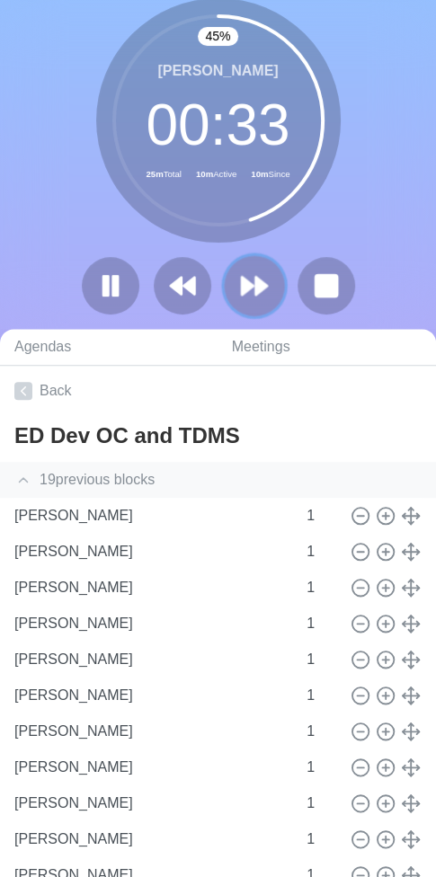
click at [259, 287] on polygon at bounding box center [261, 286] width 12 height 18
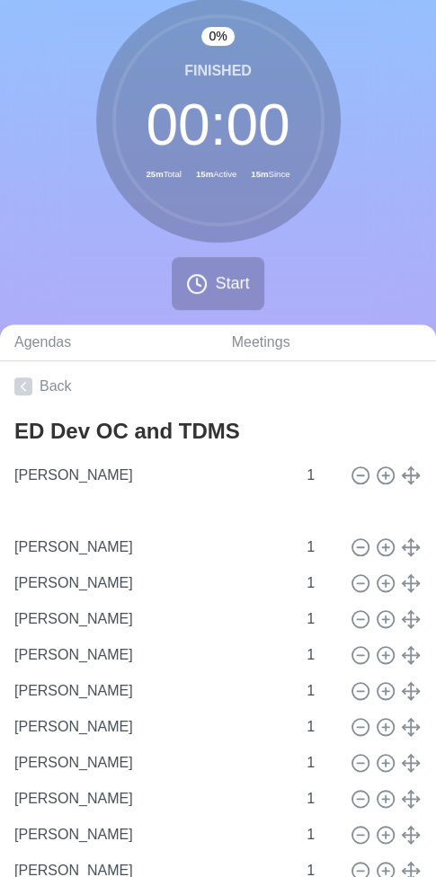
type input "[PERSON_NAME]"
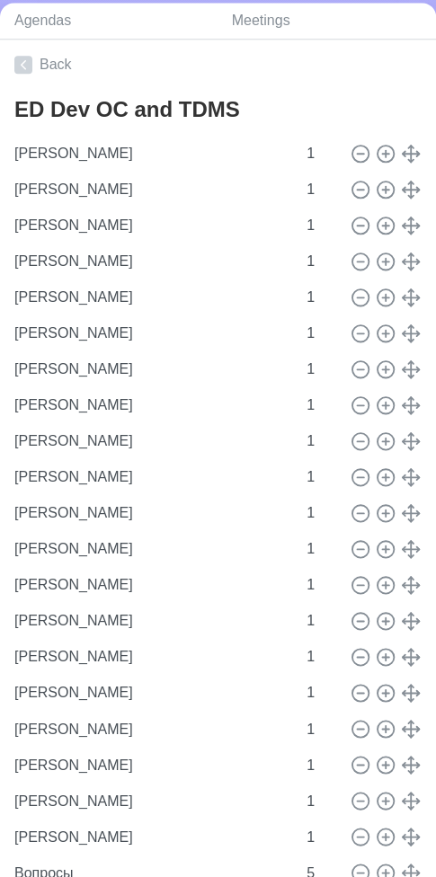
scroll to position [432, 0]
